Goal: Information Seeking & Learning: Learn about a topic

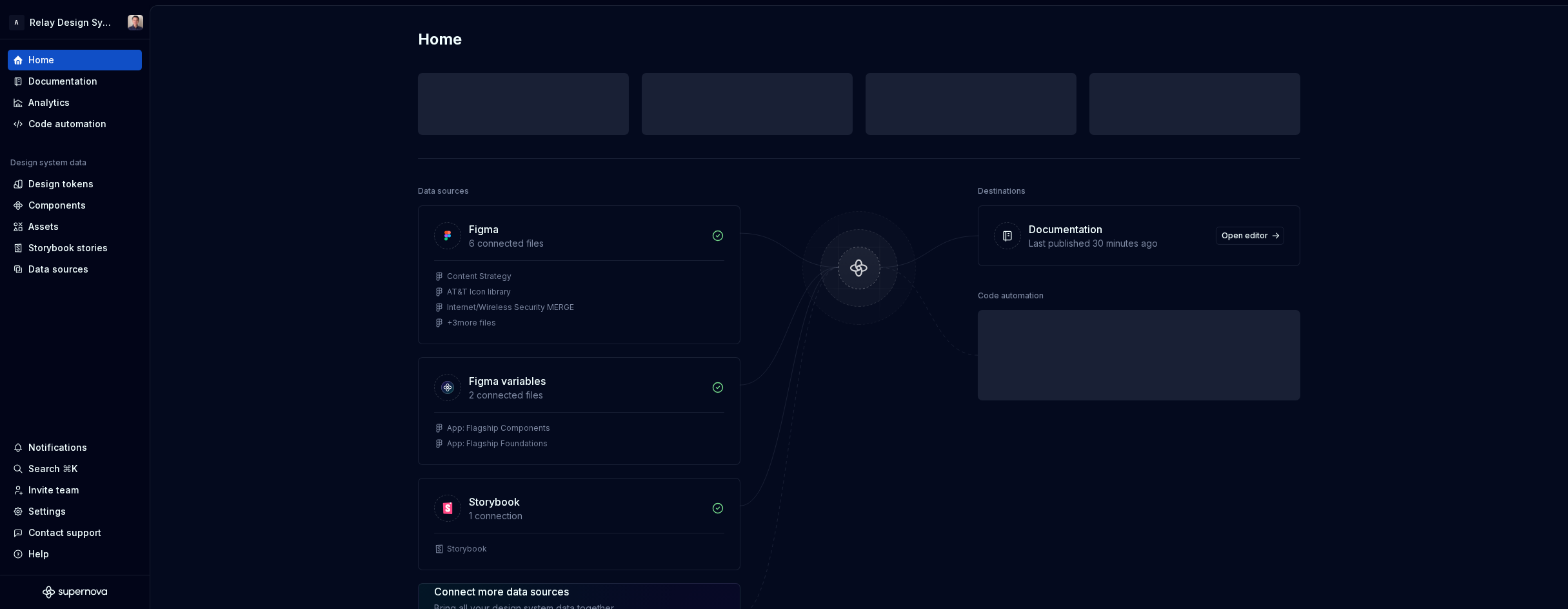
click at [219, 87] on div "Home Design tokens 0 Components 0 0 Assets 0 Docs pages 0 Data sources Figma 6 …" at bounding box center [859, 395] width 1418 height 778
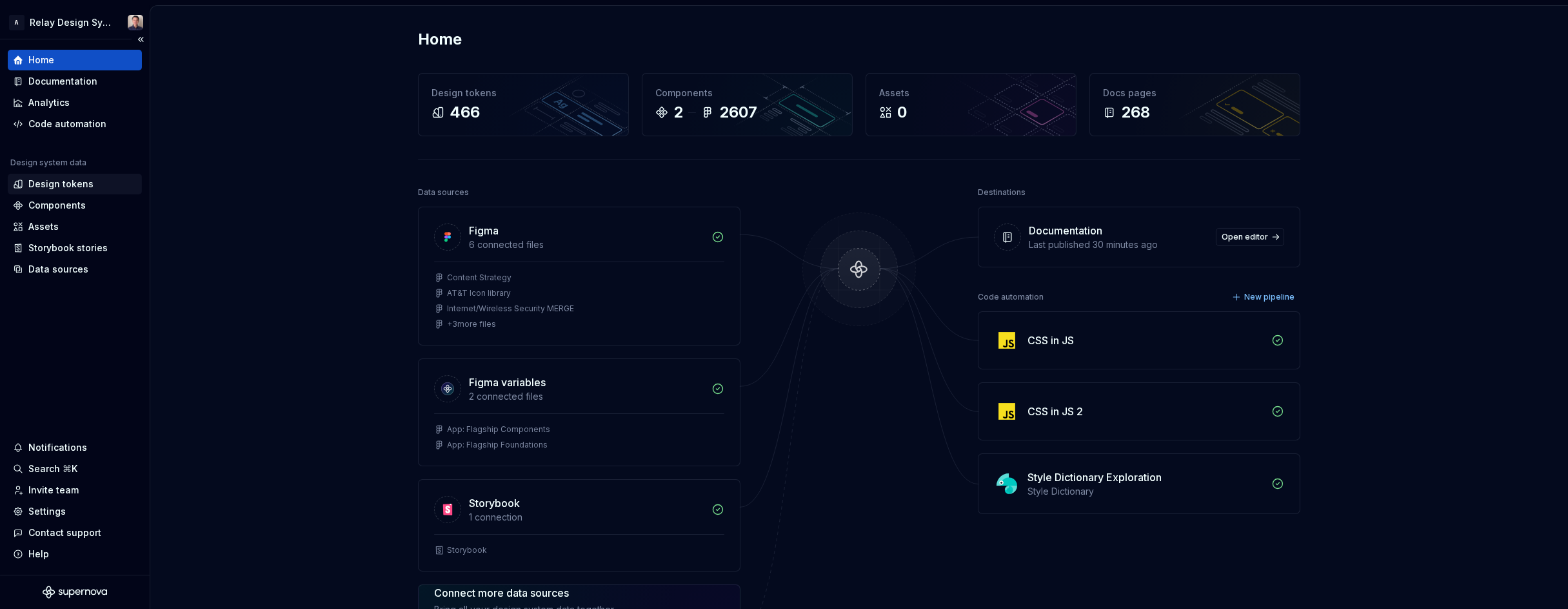
click at [61, 183] on div "Design tokens" at bounding box center [61, 184] width 65 height 13
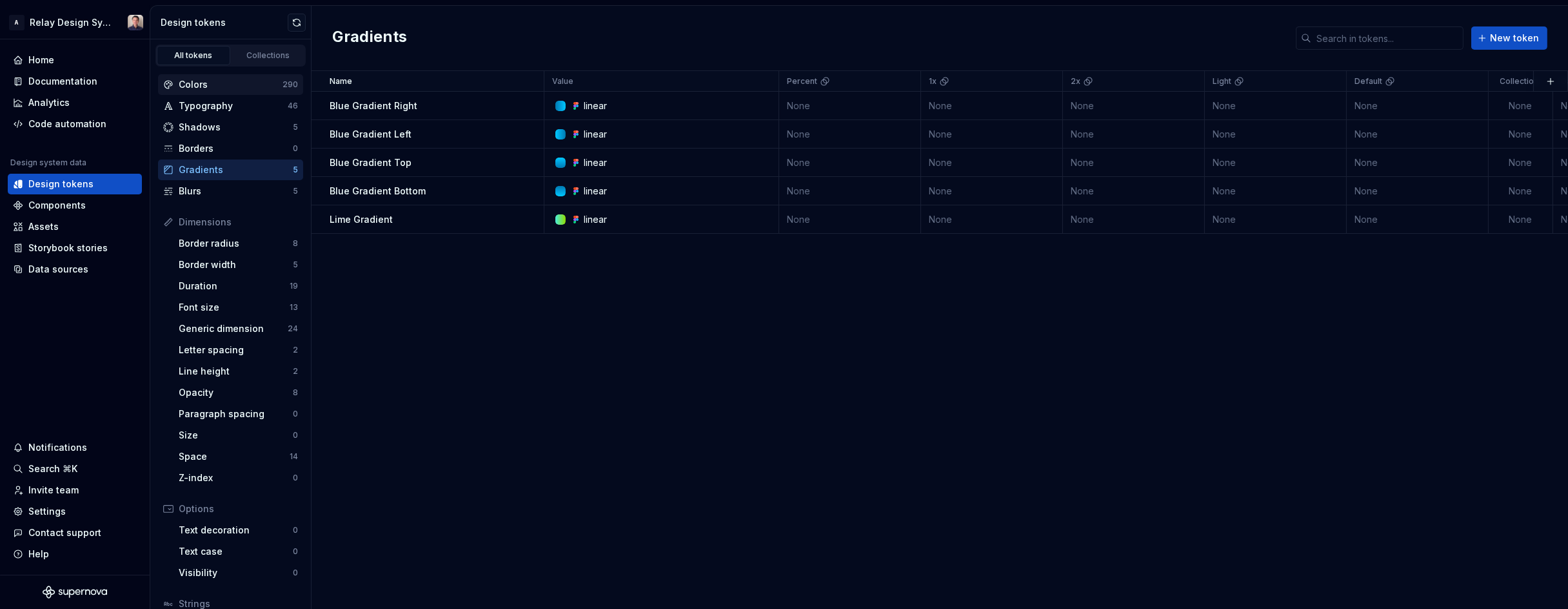
click at [222, 79] on div "Colors" at bounding box center [230, 85] width 104 height 13
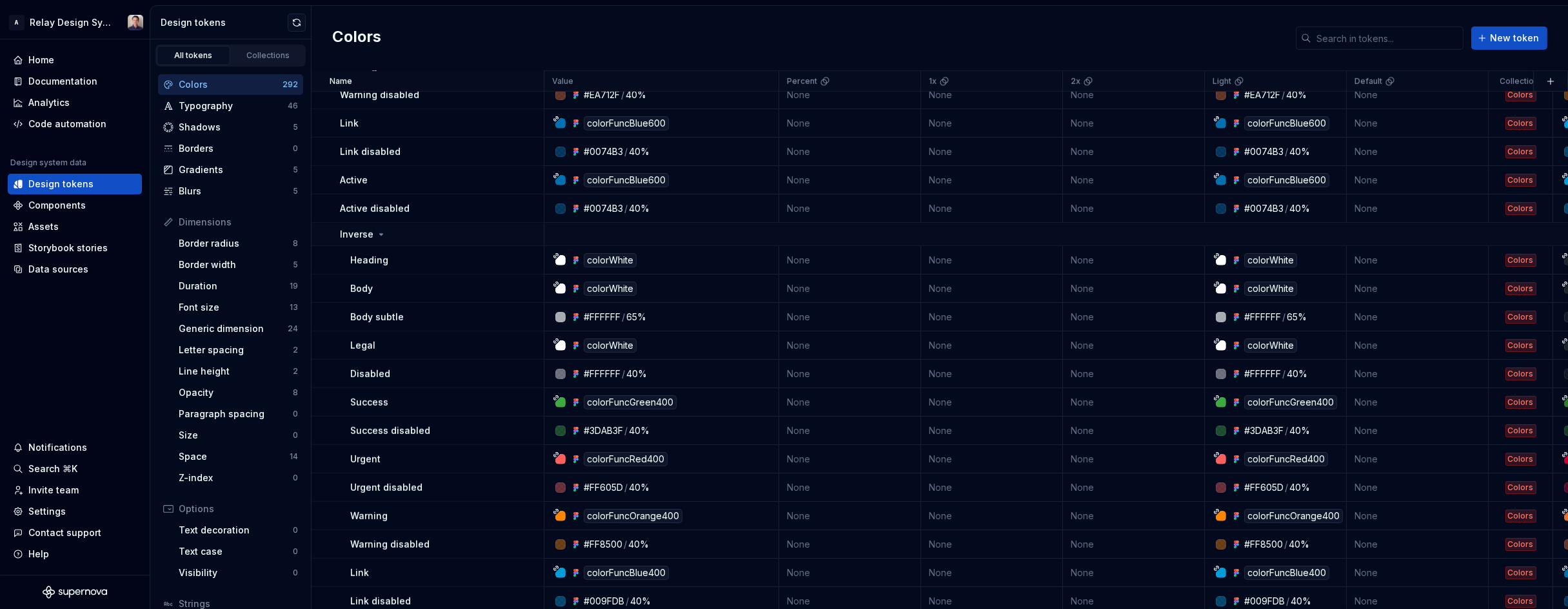
scroll to position [2398, 0]
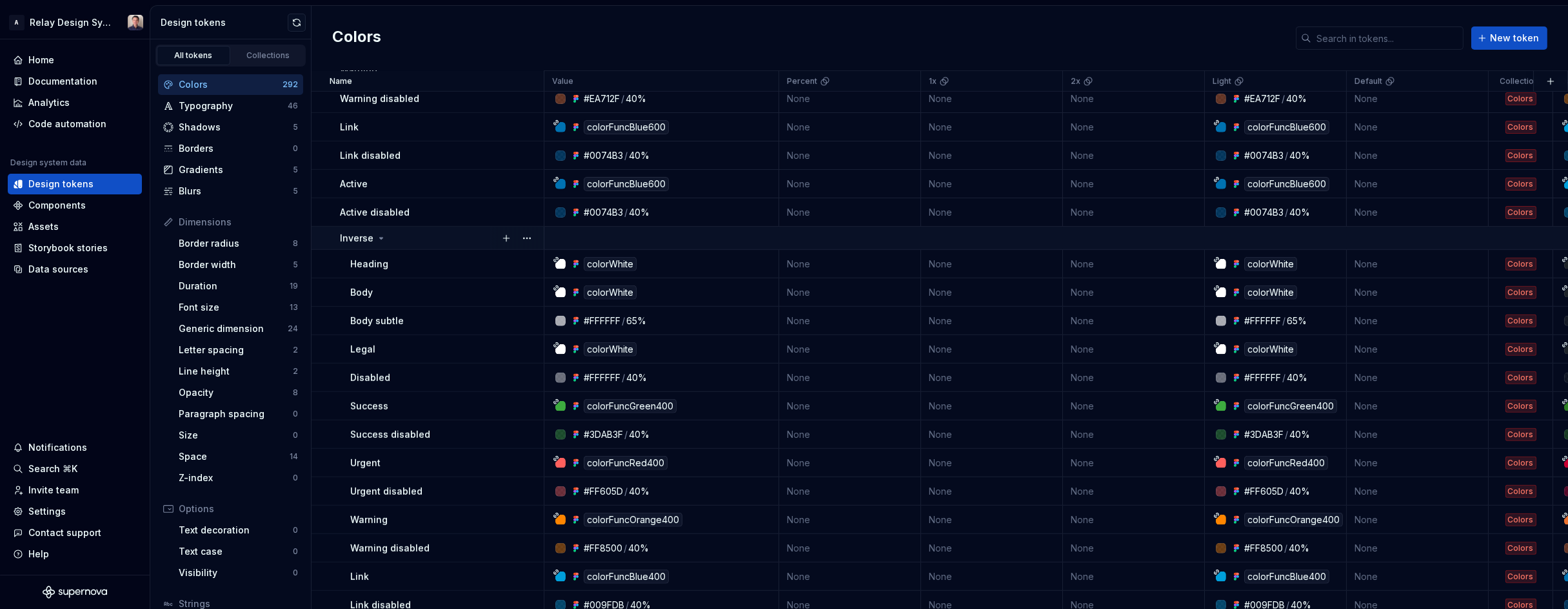
click at [381, 235] on icon at bounding box center [381, 238] width 11 height 11
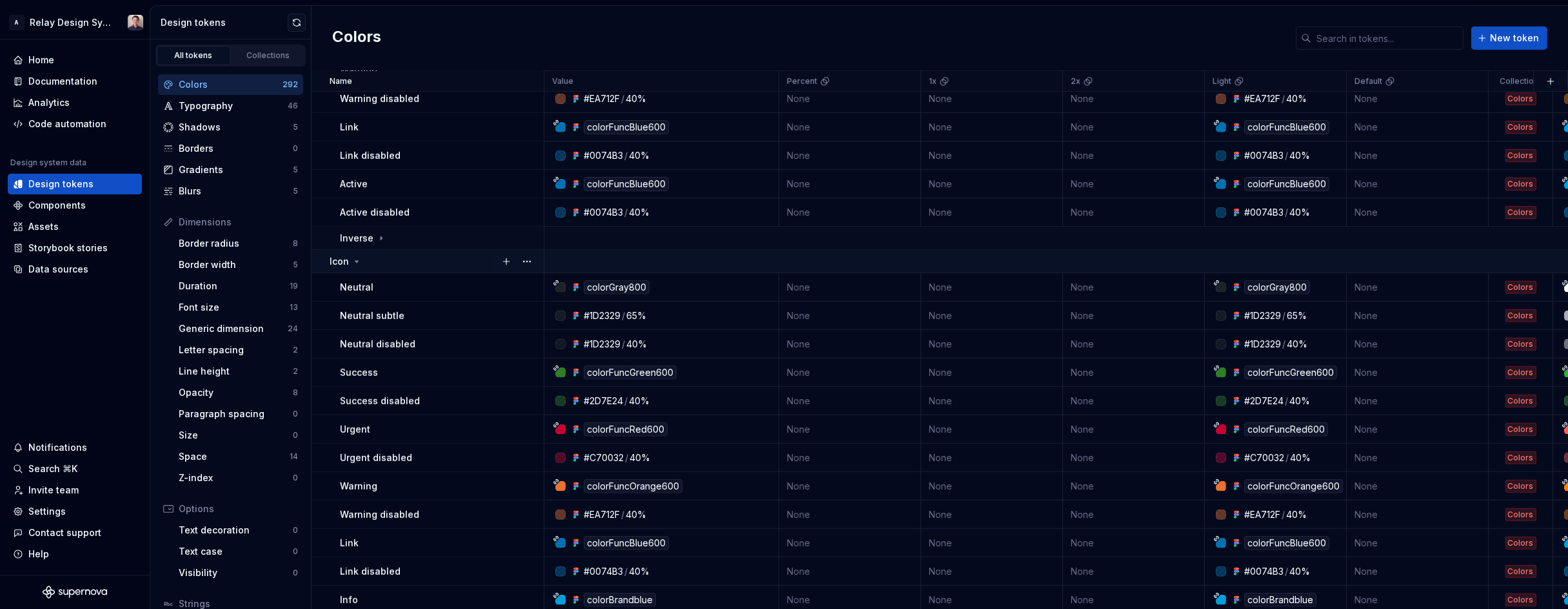
click at [359, 263] on icon at bounding box center [357, 262] width 11 height 11
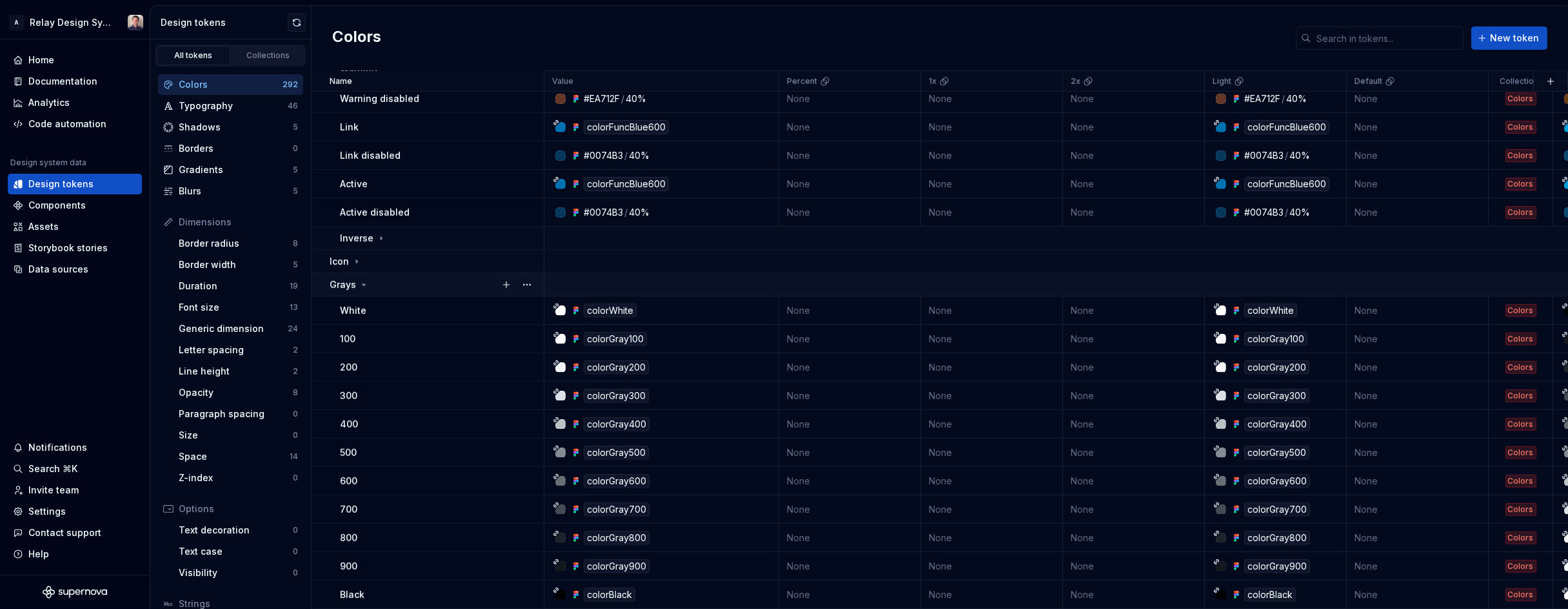
click at [362, 285] on icon at bounding box center [364, 285] width 11 height 11
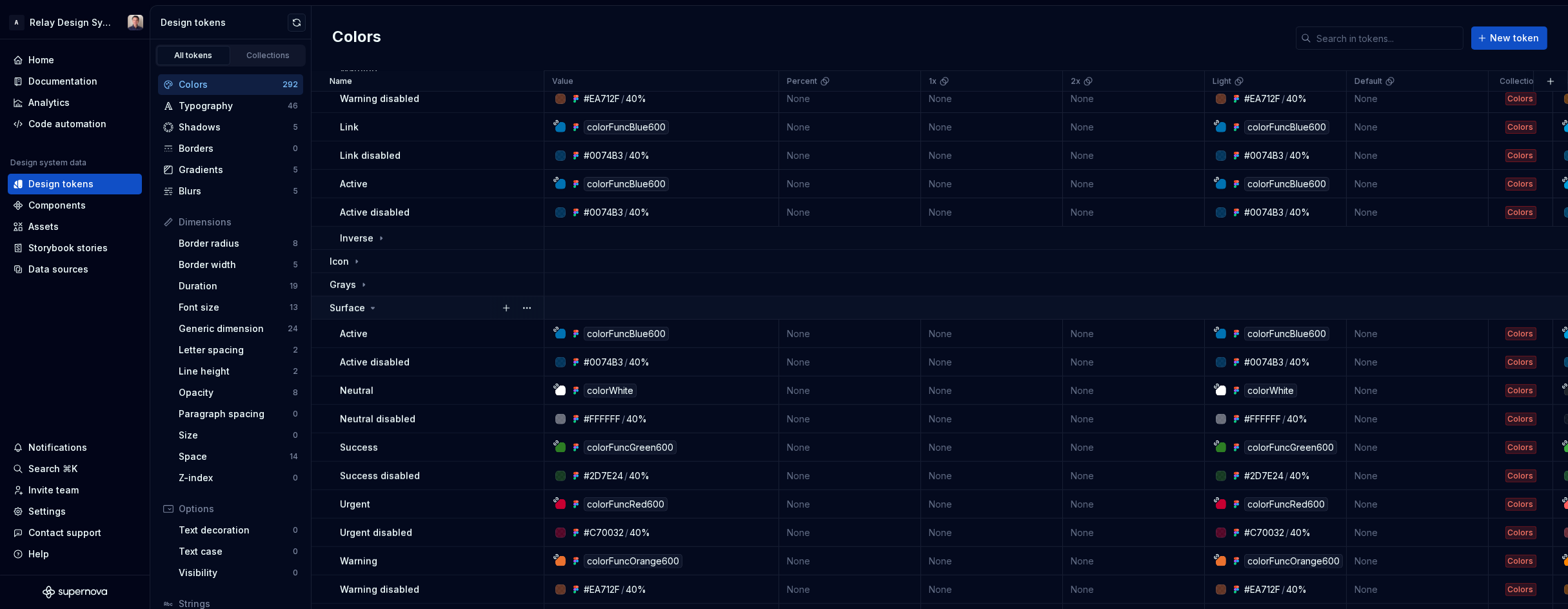
click at [371, 309] on icon at bounding box center [373, 308] width 11 height 11
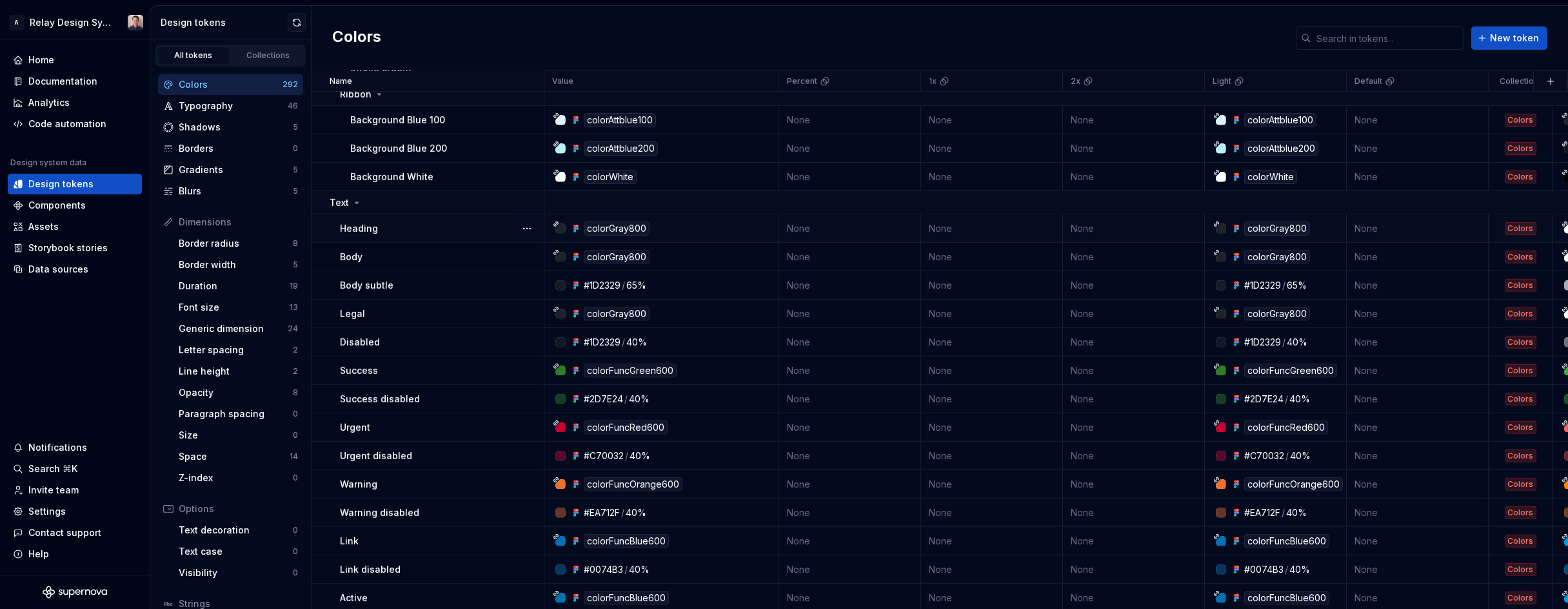
scroll to position [1980, 0]
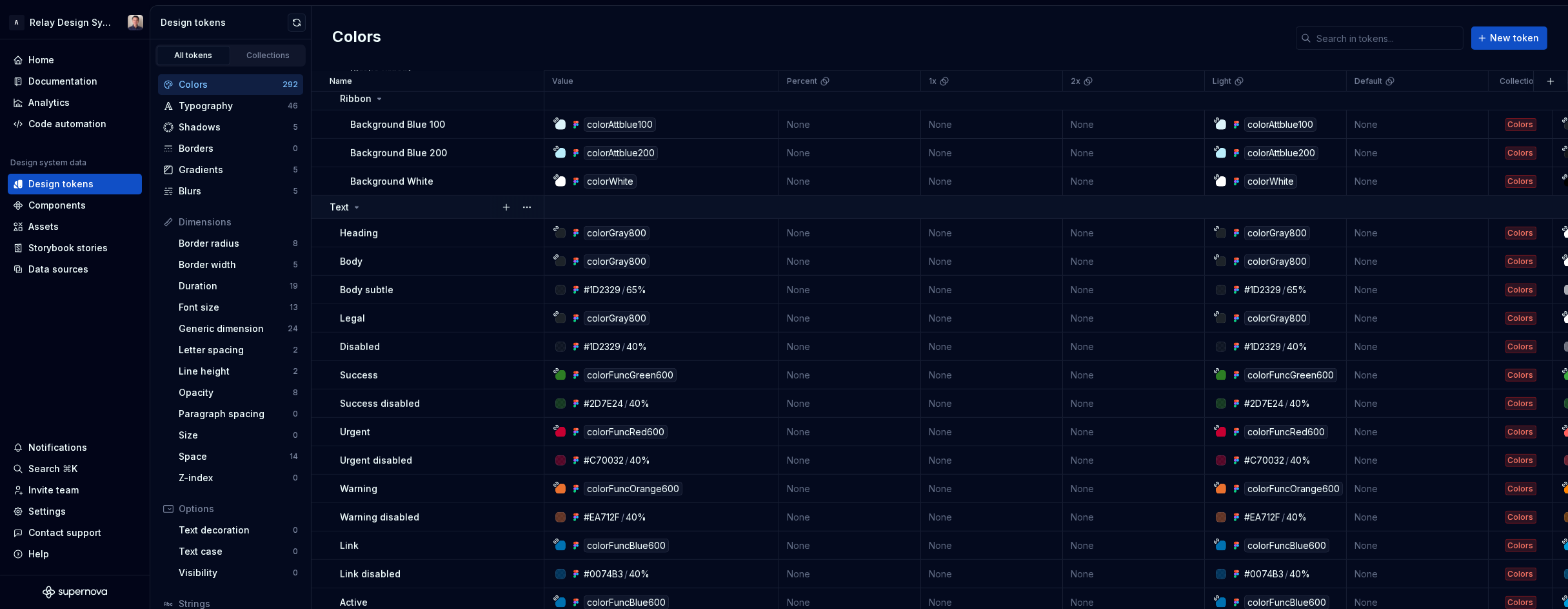
click at [355, 206] on icon at bounding box center [357, 207] width 3 height 1
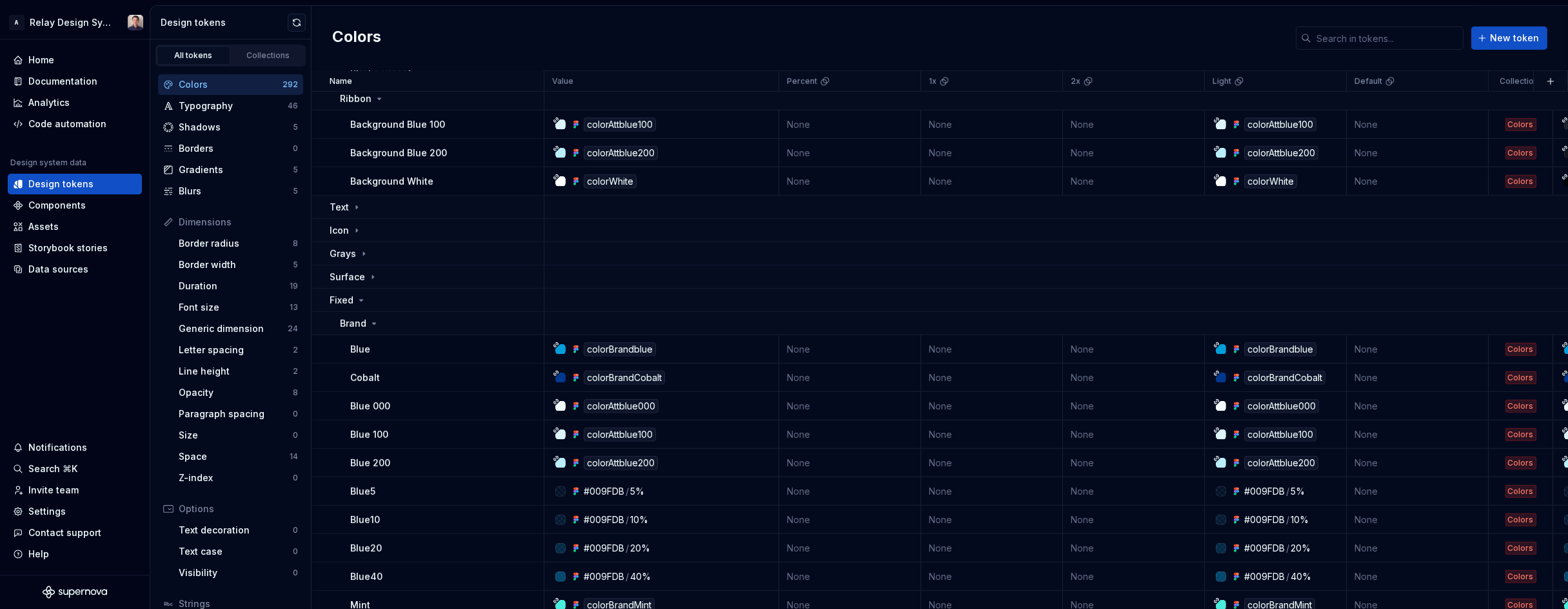
click at [359, 302] on icon at bounding box center [361, 300] width 11 height 11
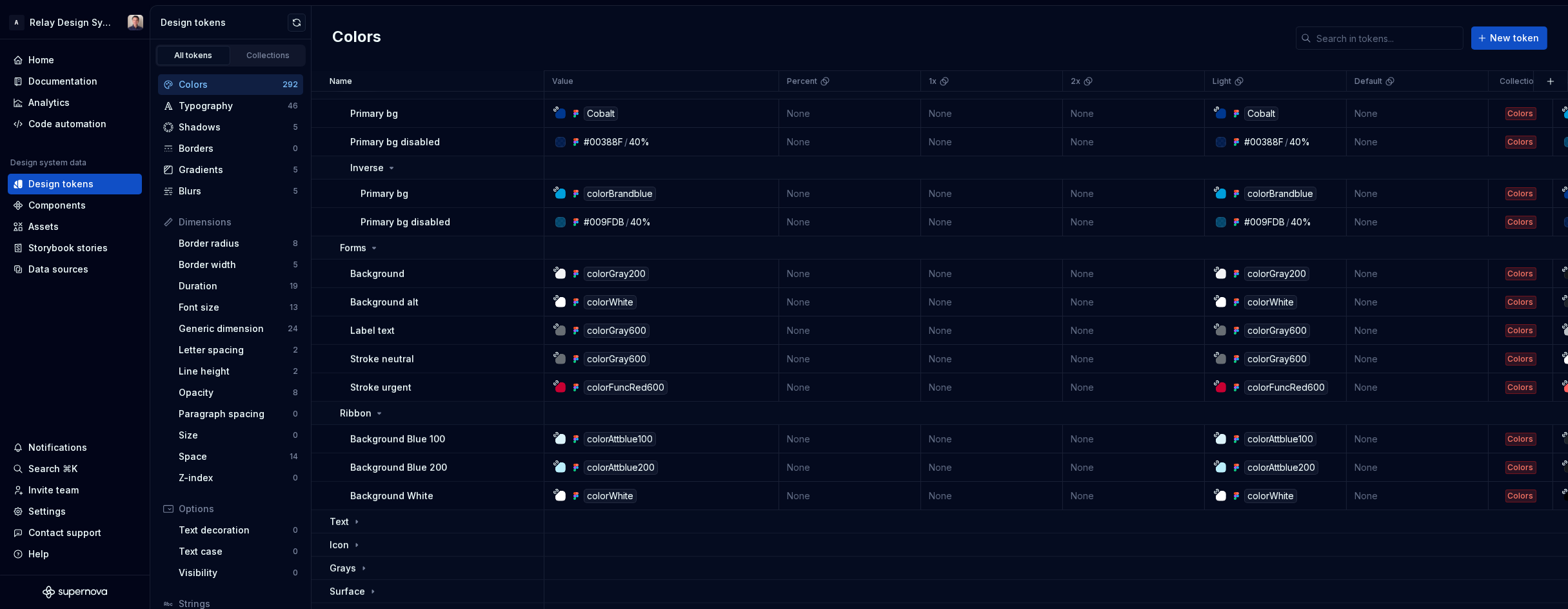
scroll to position [1682, 0]
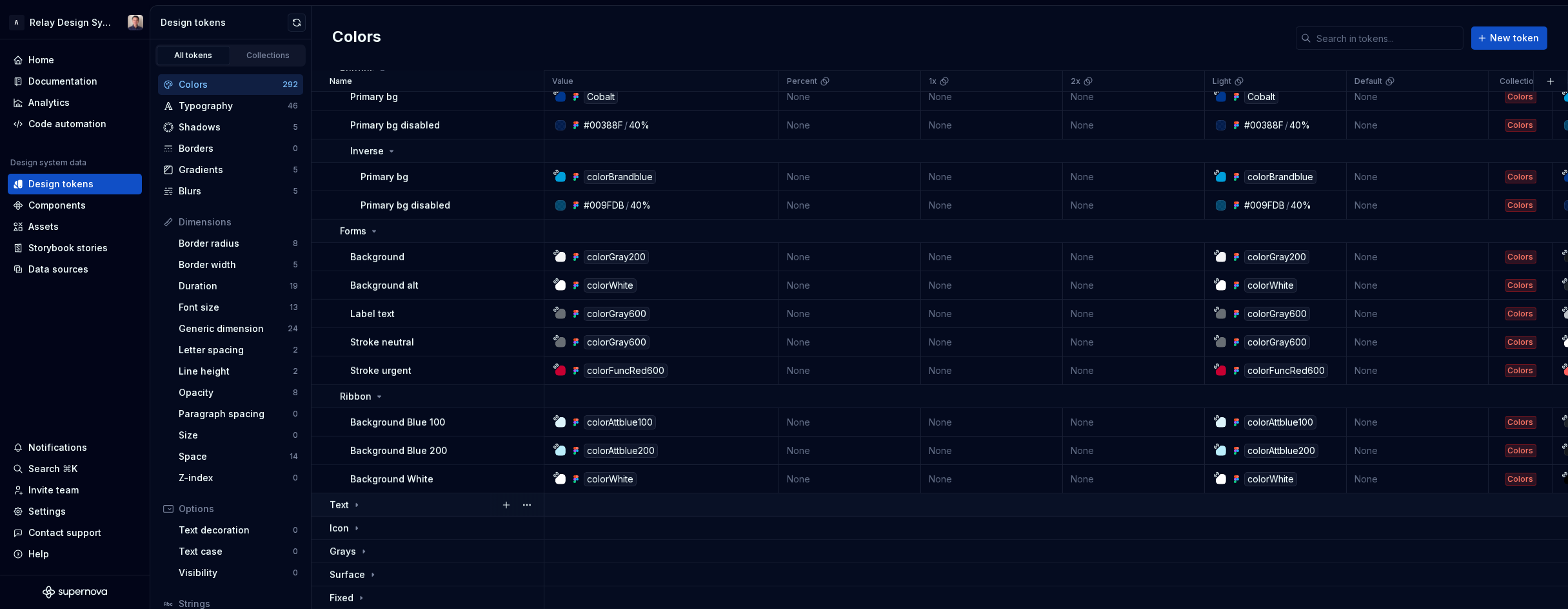
click at [356, 506] on icon at bounding box center [357, 505] width 11 height 11
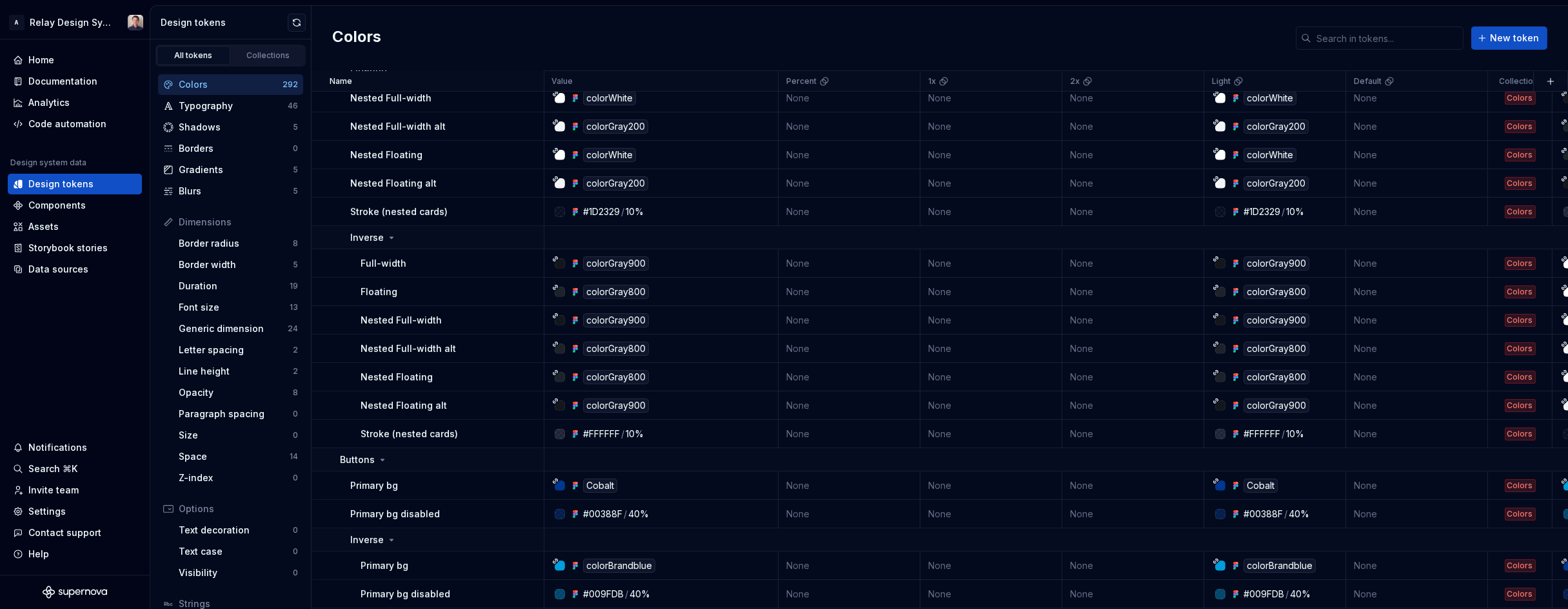
scroll to position [1285, 1]
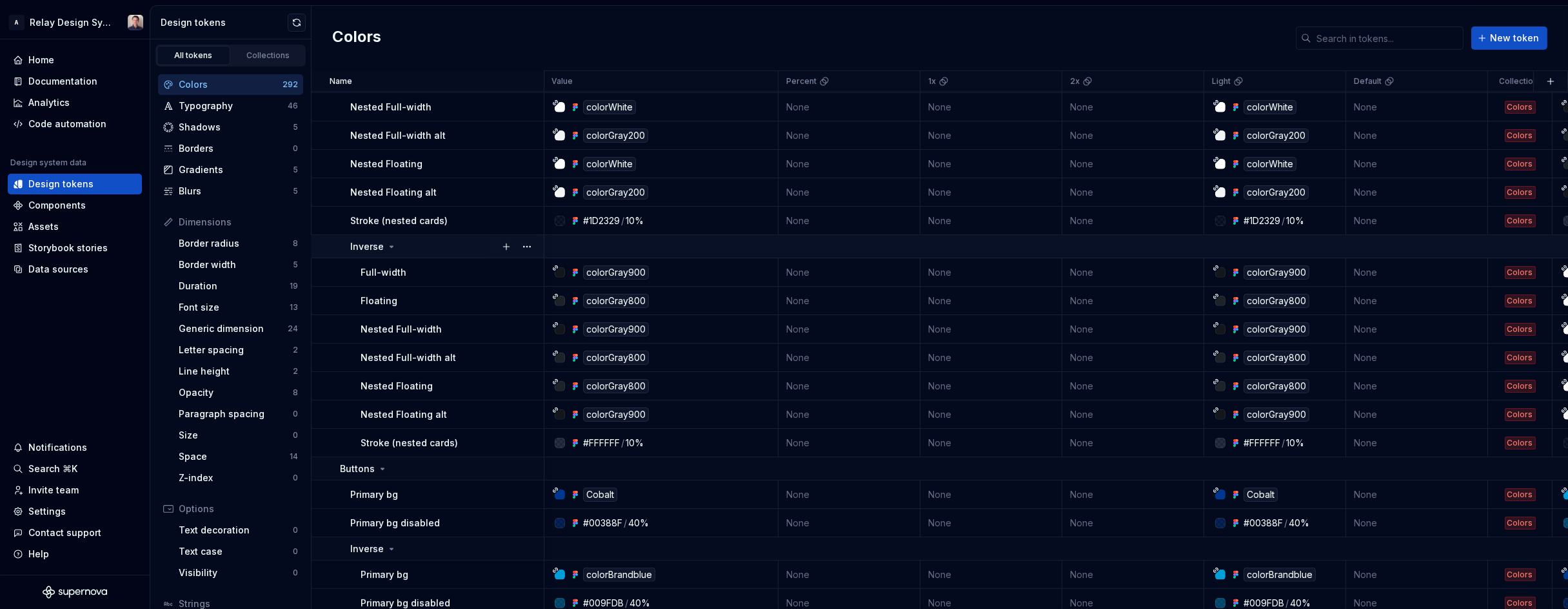
click at [389, 245] on icon at bounding box center [392, 247] width 11 height 11
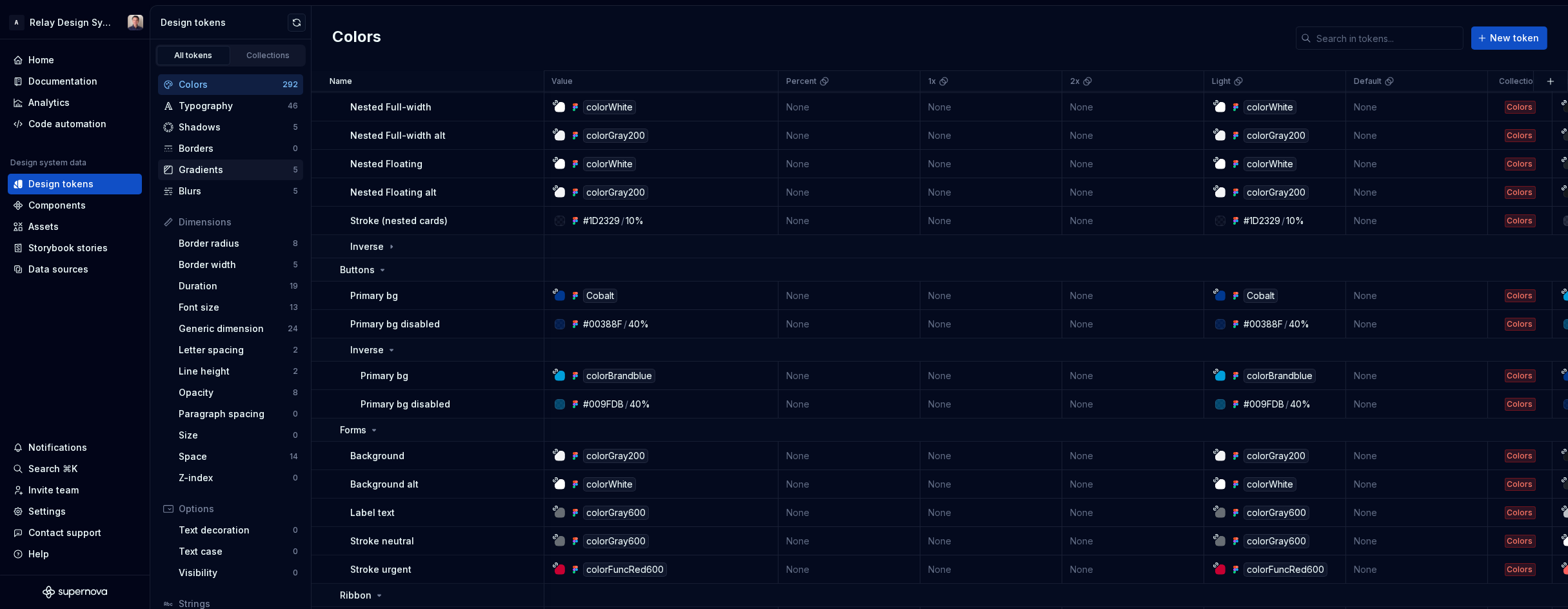
click at [260, 169] on div "Gradients" at bounding box center [235, 170] width 114 height 13
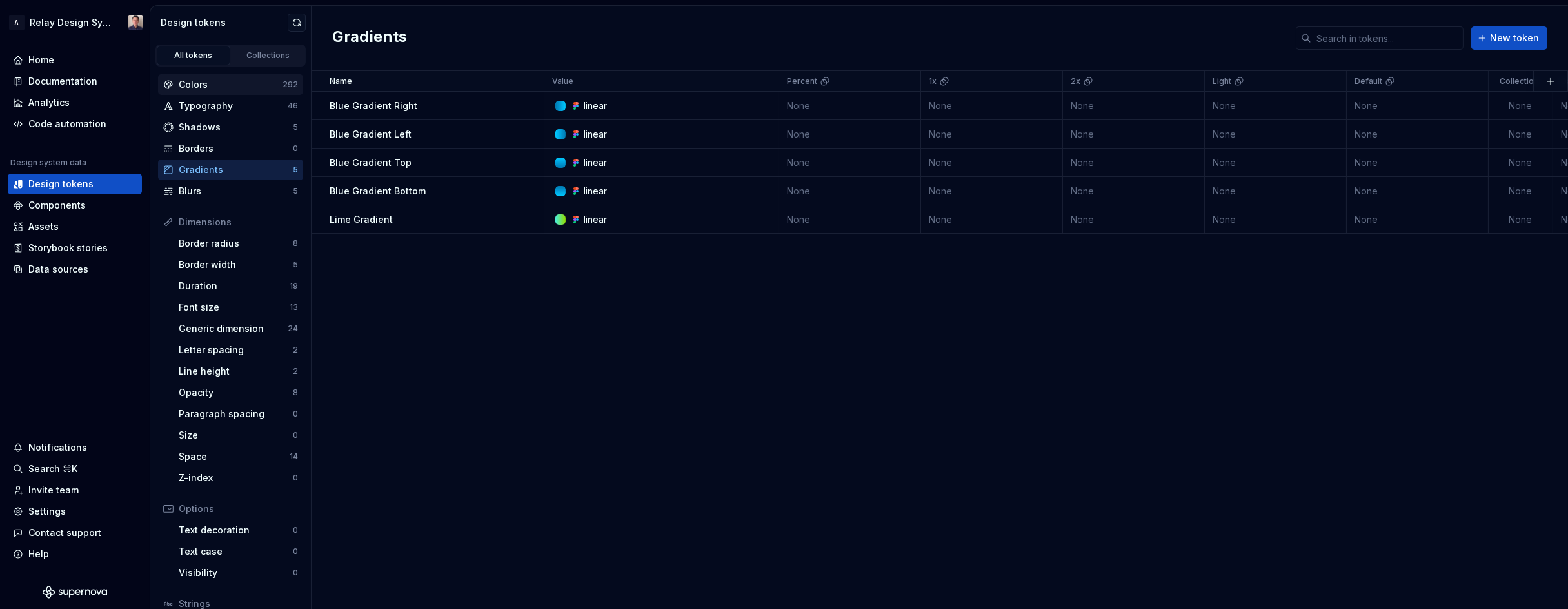
click at [225, 86] on div "Colors" at bounding box center [230, 85] width 104 height 13
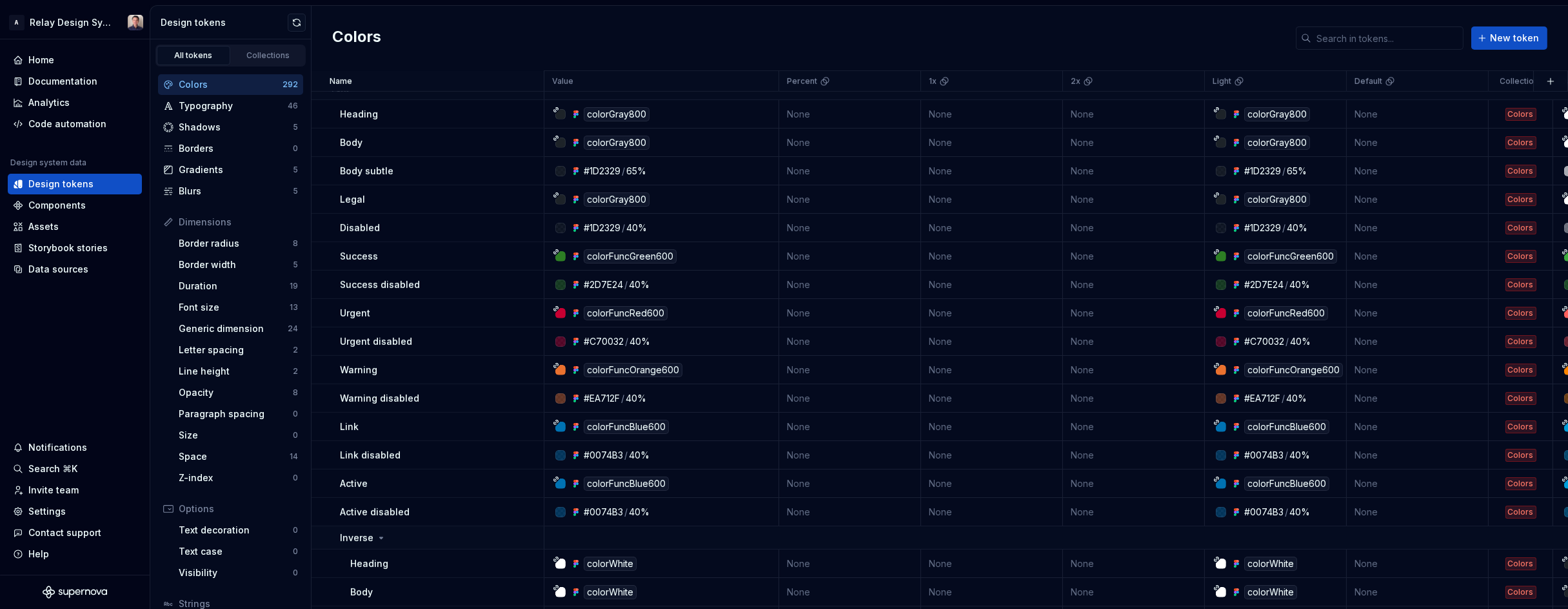
scroll to position [2101, 0]
click at [602, 450] on div "#0074B3" at bounding box center [604, 454] width 40 height 13
